Goal: Contribute content: Contribute content

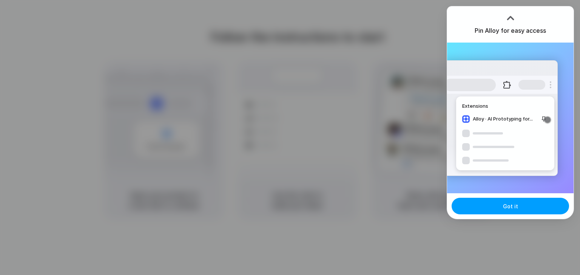
click at [493, 206] on button "Got it" at bounding box center [509, 206] width 117 height 17
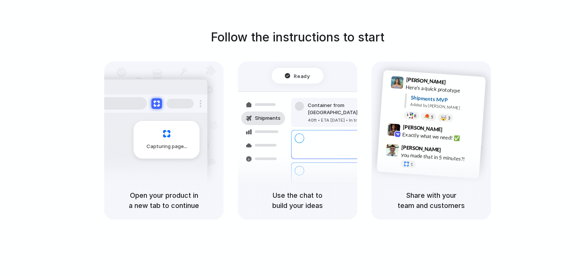
click at [157, 207] on h5 "Open your product in a new tab to continue" at bounding box center [163, 201] width 101 height 20
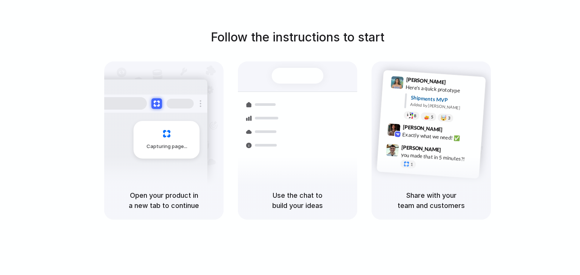
click at [354, 167] on div "Container from [GEOGRAPHIC_DATA] 40ft • ETA [DATE] • In transit Express deliver…" at bounding box center [325, 145] width 80 height 106
click at [451, 188] on div "Share with your team and customers" at bounding box center [430, 200] width 119 height 38
click at [290, 138] on div at bounding box center [290, 138] width 0 height 0
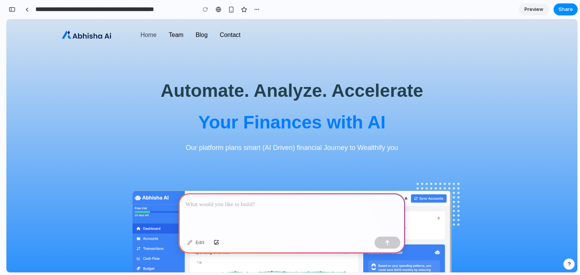
click at [221, 209] on div at bounding box center [291, 214] width 226 height 40
click at [384, 246] on button "button" at bounding box center [387, 243] width 26 height 12
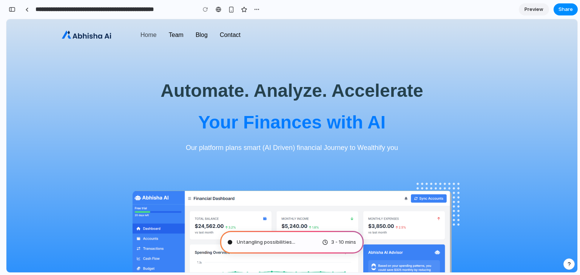
type input "**********"
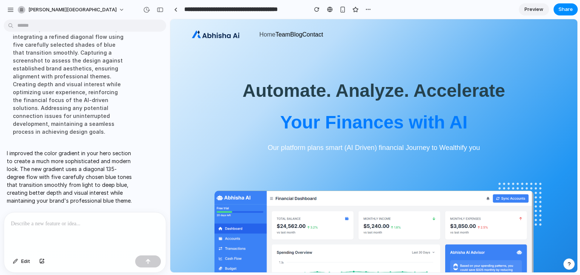
click at [75, 231] on div at bounding box center [84, 233] width 161 height 40
click at [58, 221] on p at bounding box center [85, 224] width 148 height 9
click at [148, 266] on button "button" at bounding box center [148, 262] width 26 height 12
